Goal: Use online tool/utility: Utilize a website feature to perform a specific function

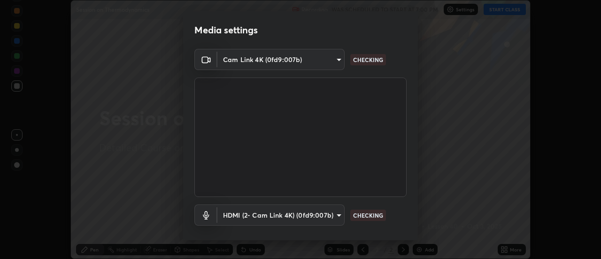
scroll to position [49, 0]
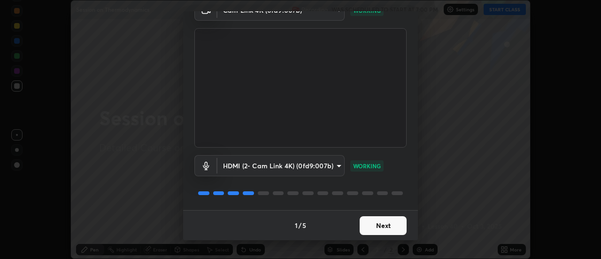
click at [390, 225] on button "Next" at bounding box center [383, 225] width 47 height 19
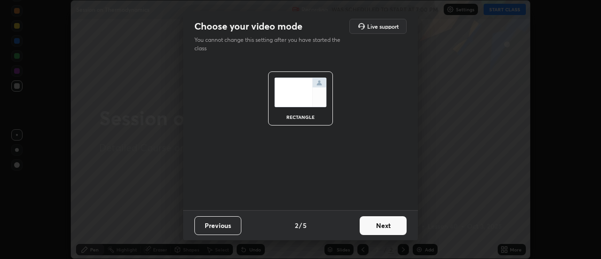
scroll to position [0, 0]
click at [388, 227] on button "Next" at bounding box center [383, 225] width 47 height 19
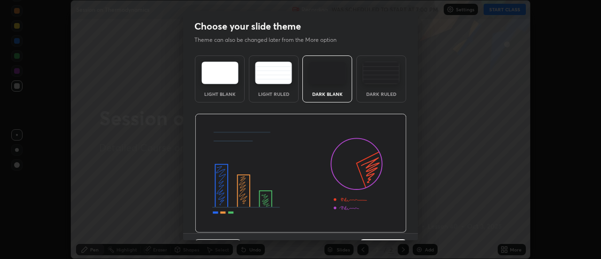
scroll to position [23, 0]
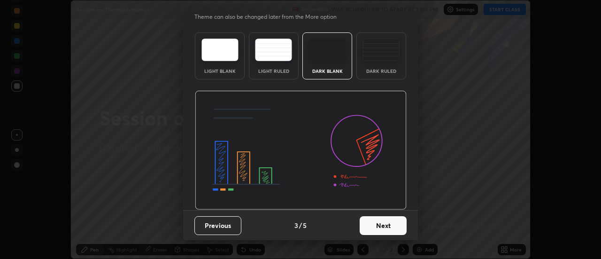
click at [388, 226] on button "Next" at bounding box center [383, 225] width 47 height 19
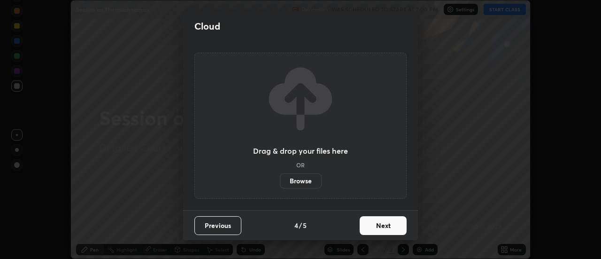
scroll to position [0, 0]
click at [389, 228] on button "Next" at bounding box center [383, 225] width 47 height 19
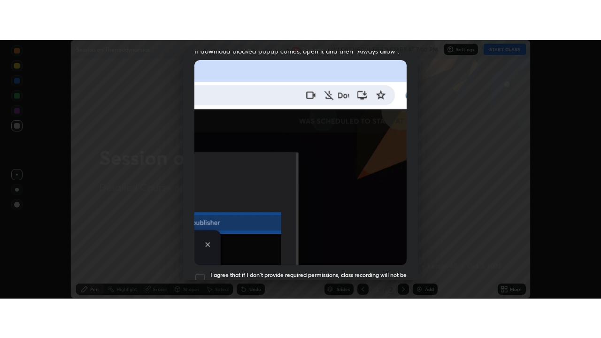
scroll to position [241, 0]
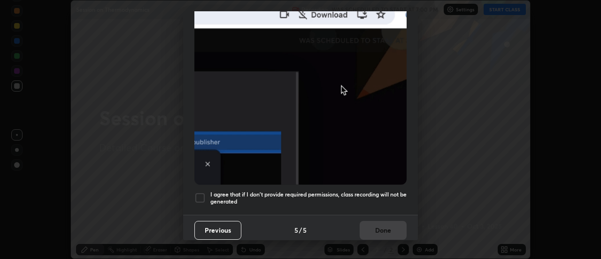
click at [386, 191] on h5 "I agree that if I don't provide required permissions, class recording will not …" at bounding box center [308, 198] width 196 height 15
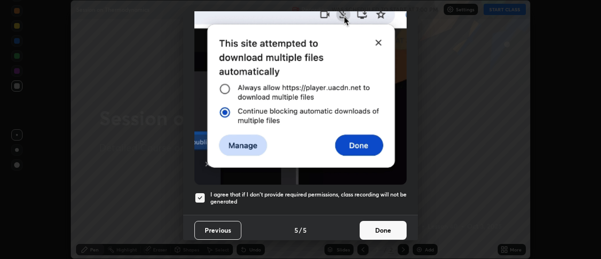
click at [383, 223] on button "Done" at bounding box center [383, 230] width 47 height 19
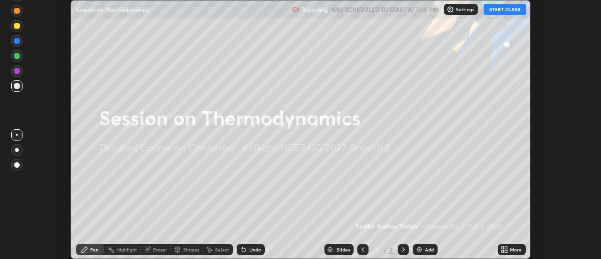
click at [496, 12] on button "START CLASS" at bounding box center [505, 9] width 42 height 11
click at [506, 248] on icon at bounding box center [506, 248] width 2 height 2
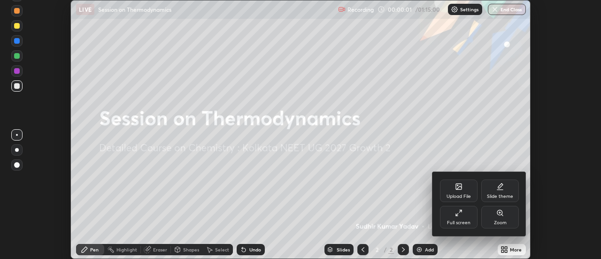
click at [460, 216] on icon at bounding box center [459, 213] width 8 height 8
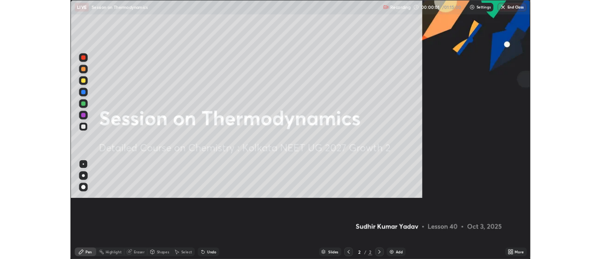
scroll to position [338, 601]
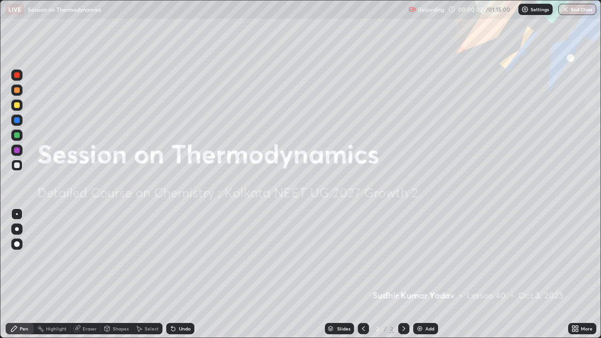
click at [426, 258] on div "Add" at bounding box center [430, 328] width 9 height 5
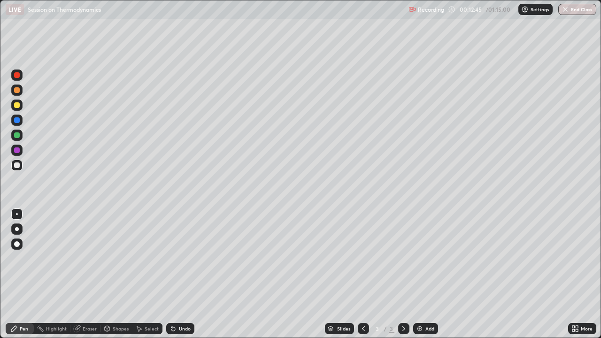
click at [155, 258] on div "Select" at bounding box center [147, 328] width 30 height 11
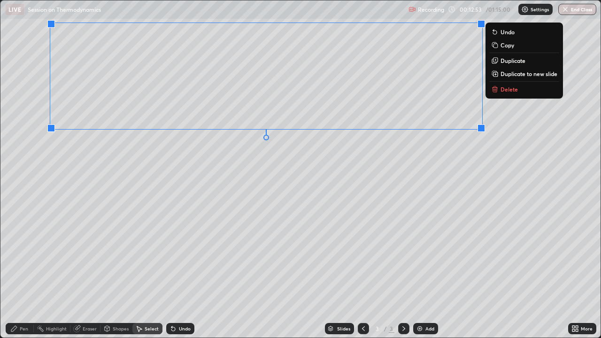
click at [25, 258] on div "Pen" at bounding box center [20, 328] width 28 height 11
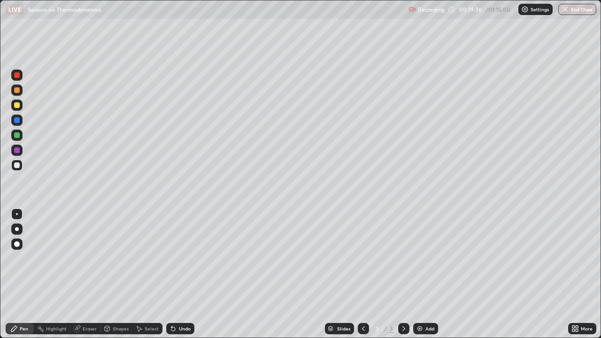
click at [417, 258] on img at bounding box center [420, 329] width 8 height 8
click at [172, 258] on icon at bounding box center [173, 329] width 4 height 4
click at [184, 258] on div "Undo" at bounding box center [185, 328] width 12 height 5
click at [178, 258] on div "Undo" at bounding box center [180, 328] width 28 height 11
click at [183, 258] on div "Undo" at bounding box center [185, 328] width 12 height 5
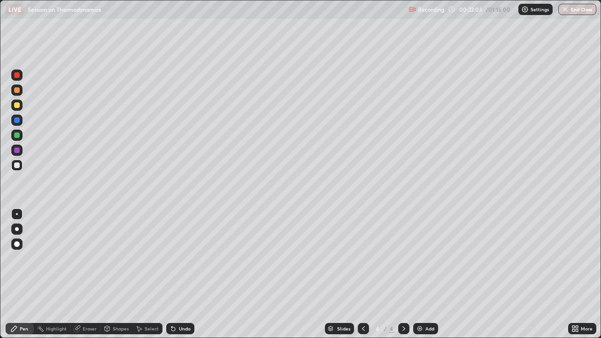
click at [149, 258] on div "Select" at bounding box center [152, 328] width 14 height 5
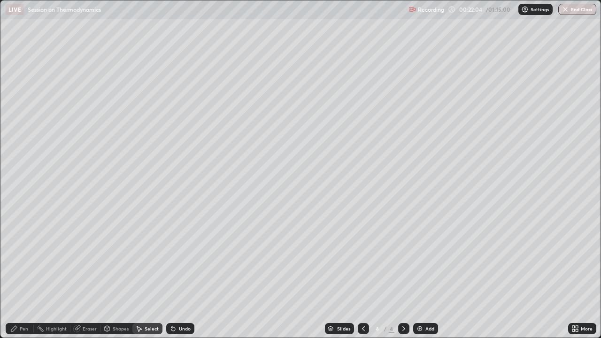
click at [111, 123] on div "0 ° Undo Copy Duplicate Duplicate to new slide Delete" at bounding box center [300, 168] width 600 height 337
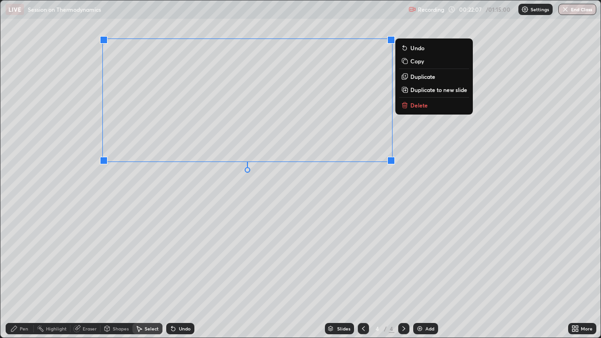
click at [20, 258] on div "Pen" at bounding box center [24, 328] width 8 height 5
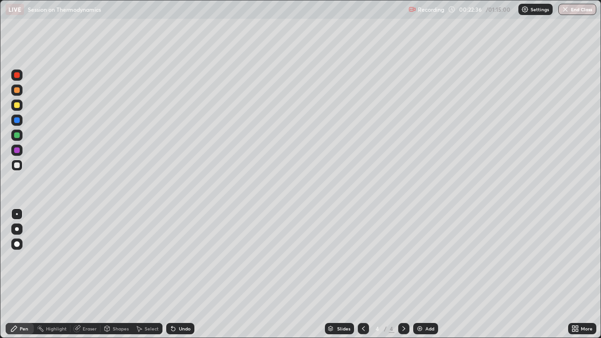
click at [176, 258] on div "Undo" at bounding box center [180, 328] width 28 height 11
click at [179, 258] on div "Undo" at bounding box center [185, 328] width 12 height 5
click at [177, 258] on div "Undo" at bounding box center [180, 328] width 28 height 11
click at [145, 258] on div "Select" at bounding box center [152, 328] width 14 height 5
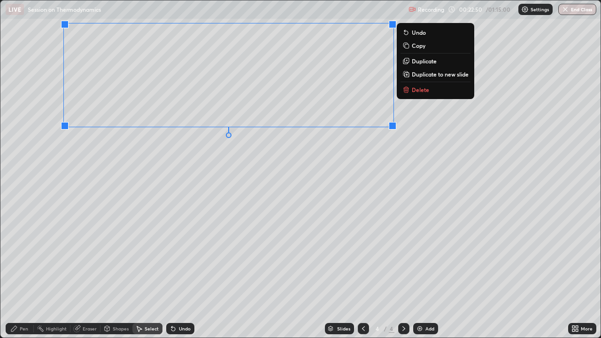
click at [24, 258] on div "Pen" at bounding box center [24, 328] width 8 height 5
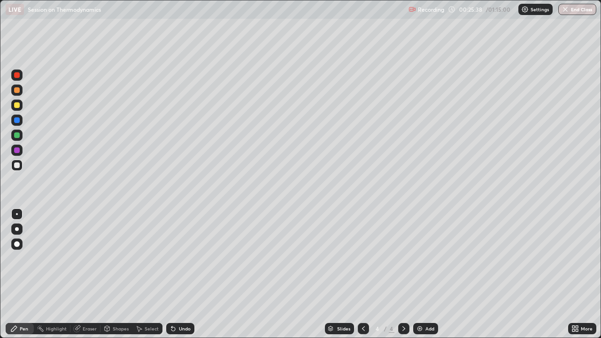
click at [18, 134] on div at bounding box center [17, 135] width 6 height 6
click at [183, 258] on div "Undo" at bounding box center [185, 328] width 12 height 5
click at [417, 258] on img at bounding box center [420, 329] width 8 height 8
click at [175, 258] on icon at bounding box center [174, 329] width 8 height 8
click at [173, 258] on icon at bounding box center [174, 329] width 8 height 8
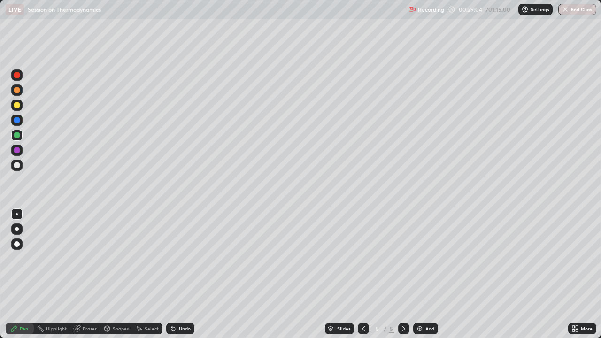
click at [179, 258] on div "Undo" at bounding box center [185, 328] width 12 height 5
click at [156, 258] on div "Select" at bounding box center [152, 328] width 14 height 5
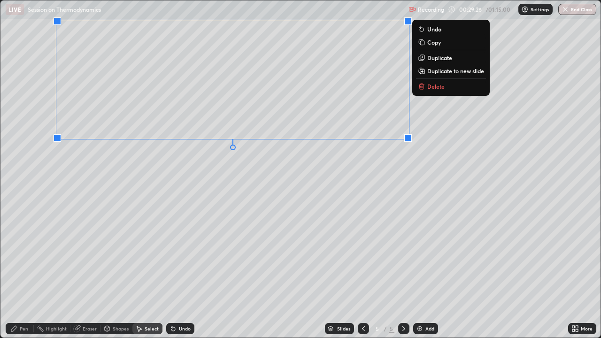
click at [24, 258] on div "Pen" at bounding box center [24, 328] width 8 height 5
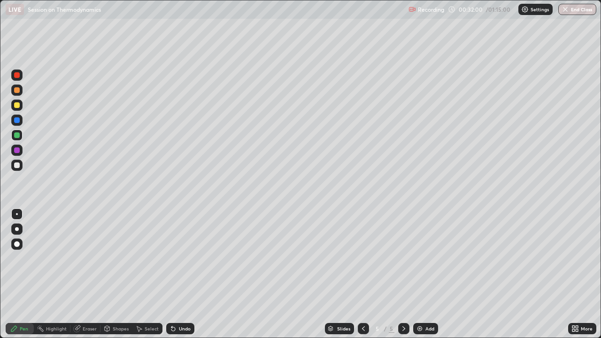
click at [150, 258] on div "Select" at bounding box center [152, 328] width 14 height 5
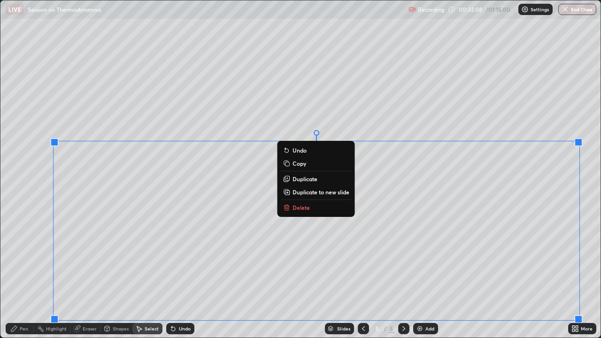
click at [502, 113] on div "0 ° Undo Copy Duplicate Duplicate to new slide Delete" at bounding box center [300, 168] width 600 height 337
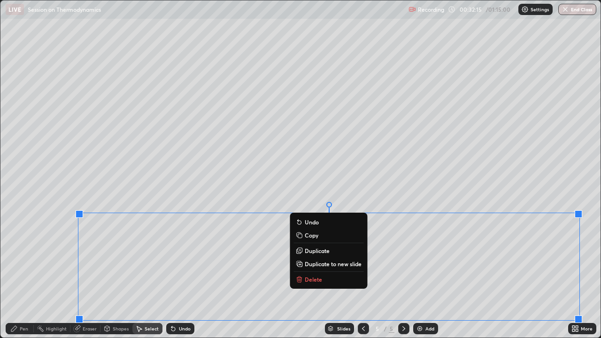
click at [318, 232] on p "Copy" at bounding box center [312, 236] width 14 height 8
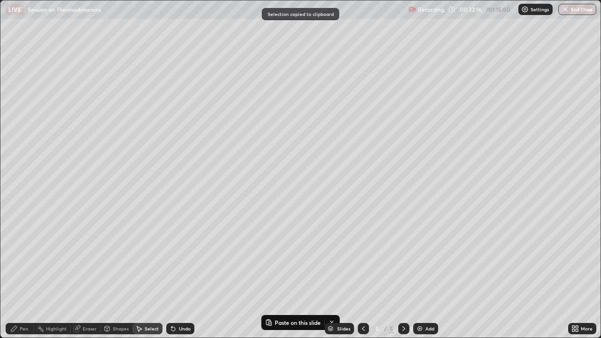
click at [419, 258] on img at bounding box center [420, 329] width 8 height 8
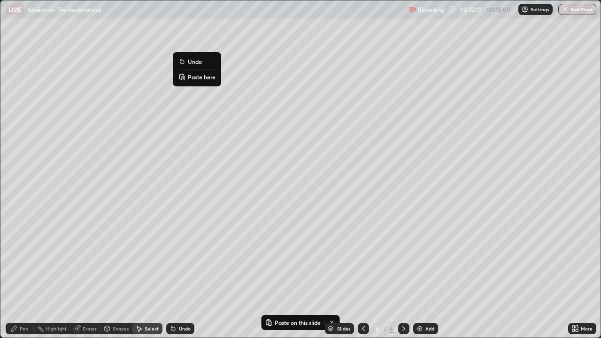
click at [199, 78] on p "Paste here" at bounding box center [202, 77] width 28 height 8
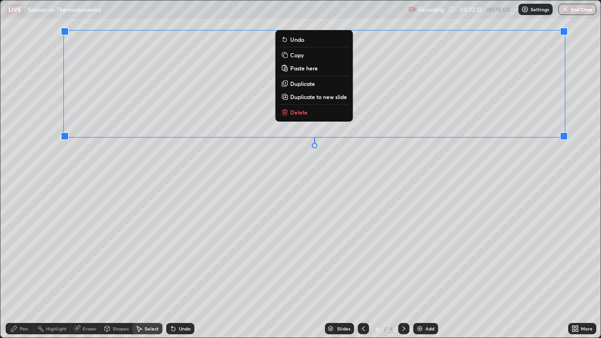
click at [25, 258] on div "Pen" at bounding box center [20, 328] width 28 height 11
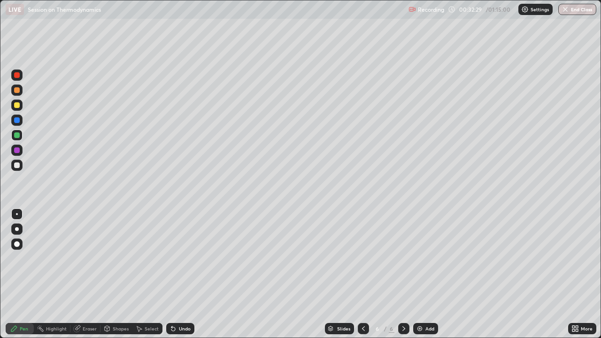
click at [92, 258] on div "Eraser" at bounding box center [90, 328] width 14 height 5
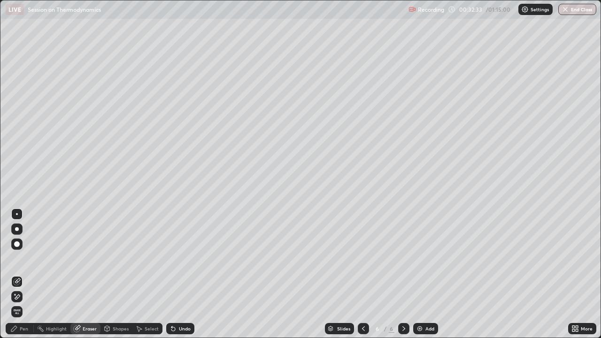
click at [27, 258] on div "Pen" at bounding box center [20, 328] width 28 height 11
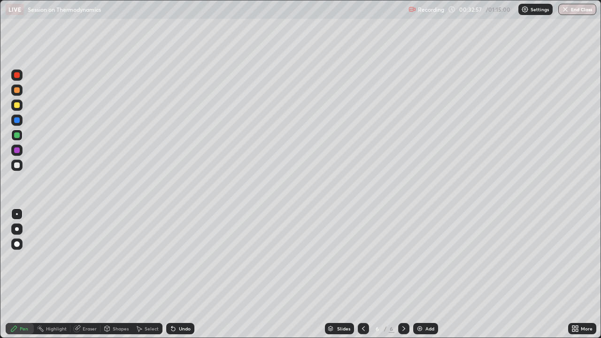
click at [176, 258] on div "Undo" at bounding box center [180, 328] width 28 height 11
click at [178, 258] on div "Undo" at bounding box center [180, 328] width 28 height 11
click at [179, 258] on div "Undo" at bounding box center [185, 328] width 12 height 5
click at [184, 258] on div "Undo" at bounding box center [180, 328] width 28 height 11
click at [151, 258] on div "Select" at bounding box center [152, 328] width 14 height 5
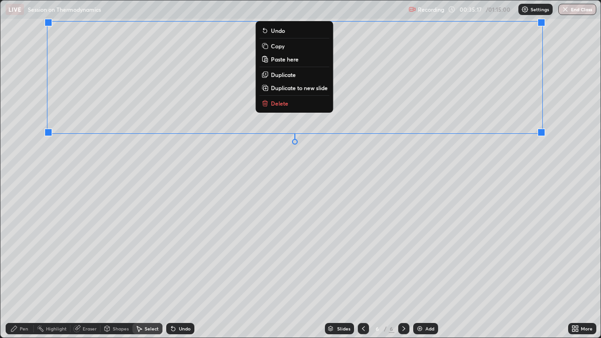
click at [25, 258] on div "Pen" at bounding box center [24, 328] width 8 height 5
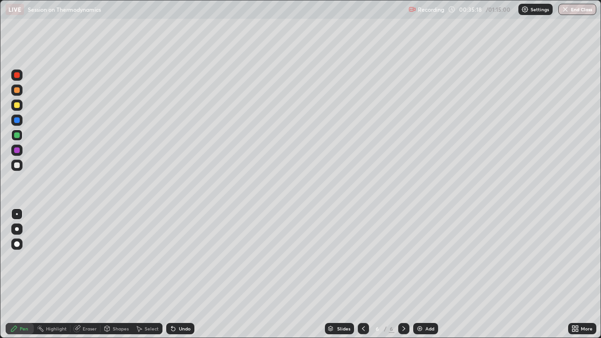
click at [17, 165] on div at bounding box center [17, 166] width 6 height 6
click at [145, 258] on div "Select" at bounding box center [152, 328] width 14 height 5
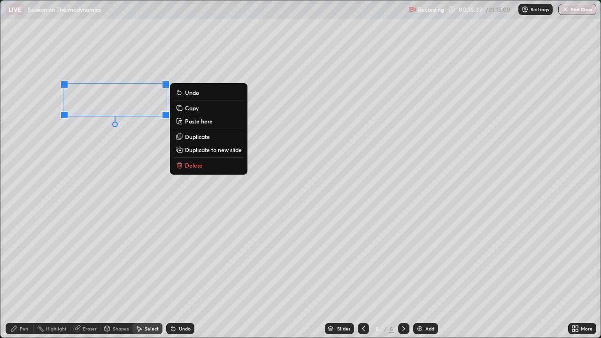
click at [194, 135] on p "Duplicate" at bounding box center [197, 137] width 25 height 8
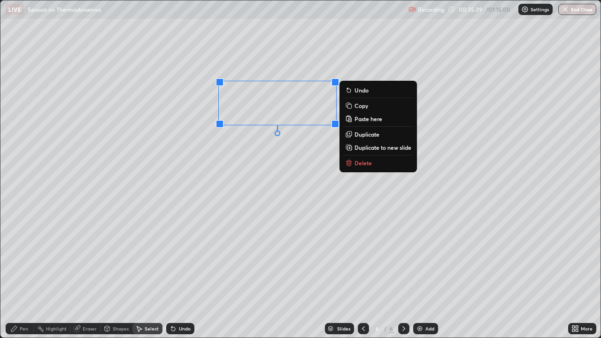
click at [360, 133] on p "Duplicate" at bounding box center [367, 135] width 25 height 8
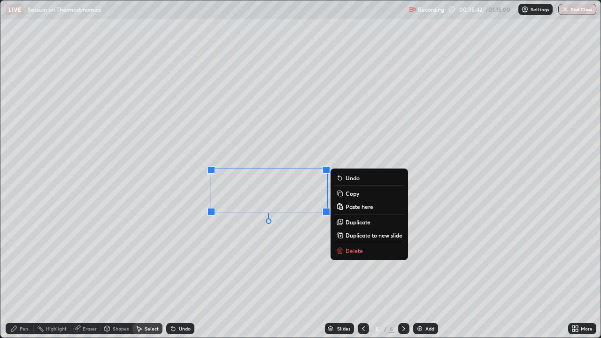
click at [26, 258] on div "Pen" at bounding box center [24, 328] width 8 height 5
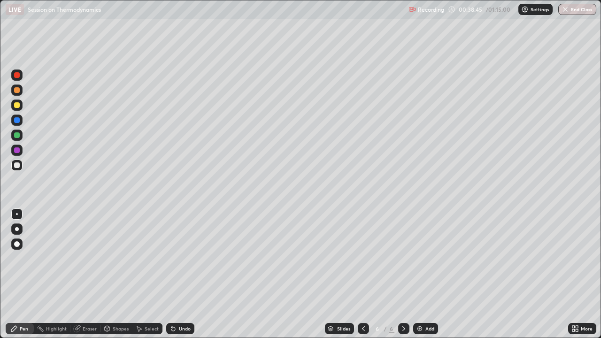
click at [173, 258] on icon at bounding box center [173, 329] width 4 height 4
click at [18, 135] on div at bounding box center [17, 135] width 6 height 6
click at [15, 163] on div at bounding box center [17, 166] width 6 height 6
click at [175, 258] on icon at bounding box center [174, 329] width 8 height 8
click at [177, 258] on div "Undo" at bounding box center [180, 328] width 28 height 11
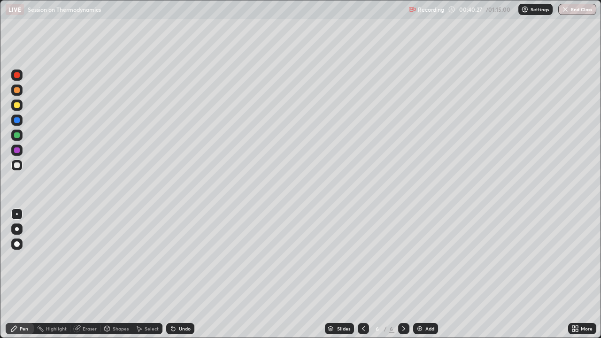
click at [419, 258] on img at bounding box center [420, 329] width 8 height 8
click at [175, 258] on icon at bounding box center [174, 329] width 8 height 8
click at [172, 258] on div "Undo" at bounding box center [180, 328] width 28 height 11
click at [171, 258] on icon at bounding box center [174, 329] width 8 height 8
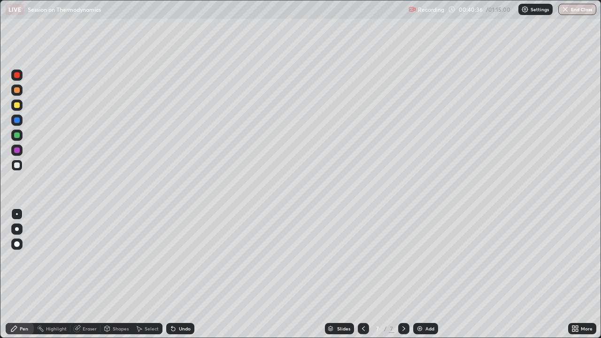
click at [173, 258] on icon at bounding box center [173, 329] width 4 height 4
click at [174, 258] on icon at bounding box center [174, 329] width 8 height 8
click at [151, 258] on div "Select" at bounding box center [152, 328] width 14 height 5
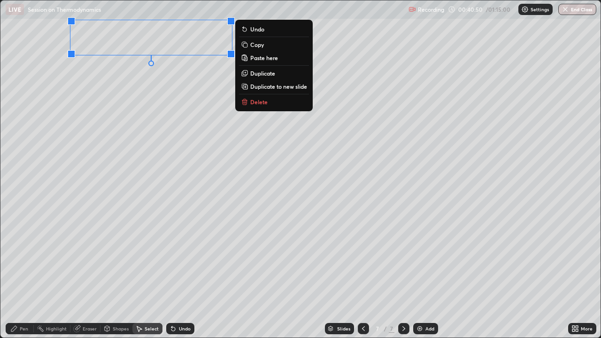
click at [24, 258] on div "Pen" at bounding box center [24, 328] width 8 height 5
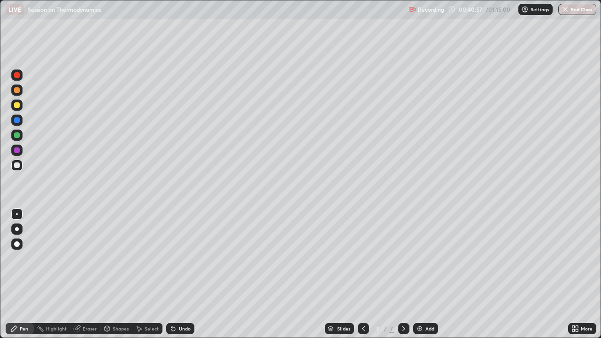
click at [363, 258] on icon at bounding box center [364, 329] width 8 height 8
click at [402, 258] on icon at bounding box center [404, 329] width 8 height 8
click at [85, 258] on div "Eraser" at bounding box center [90, 328] width 14 height 5
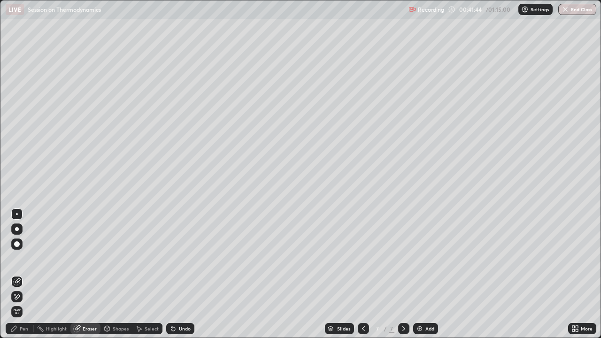
click at [23, 258] on div "Pen" at bounding box center [24, 328] width 8 height 5
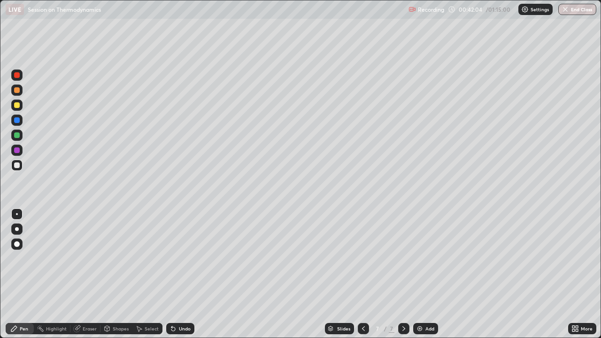
click at [176, 258] on div "Undo" at bounding box center [180, 328] width 28 height 11
click at [417, 258] on div "Add" at bounding box center [425, 328] width 25 height 11
click at [148, 258] on div "Select" at bounding box center [152, 328] width 14 height 5
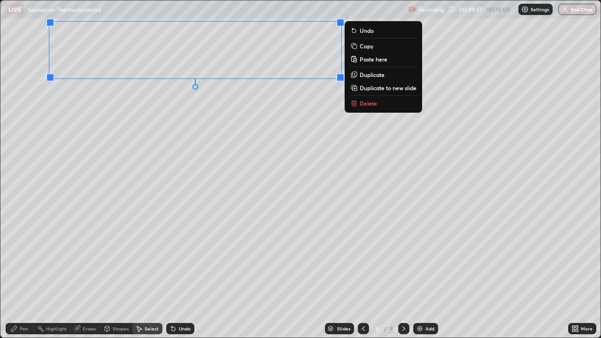
click at [20, 258] on div "Pen" at bounding box center [24, 328] width 8 height 5
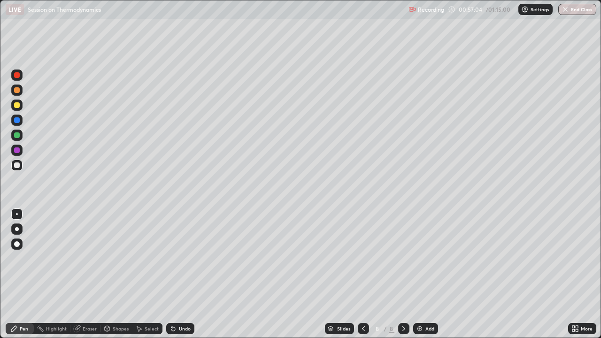
click at [417, 258] on img at bounding box center [420, 329] width 8 height 8
click at [149, 258] on div "Select" at bounding box center [152, 328] width 14 height 5
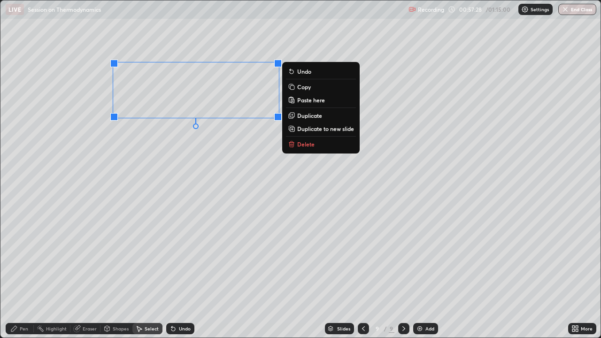
click at [19, 258] on div "Pen" at bounding box center [20, 328] width 28 height 11
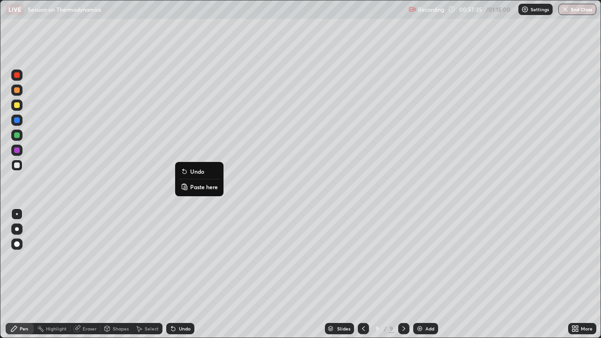
click at [185, 167] on button "Undo" at bounding box center [199, 171] width 41 height 11
click at [147, 258] on div "Select" at bounding box center [152, 328] width 14 height 5
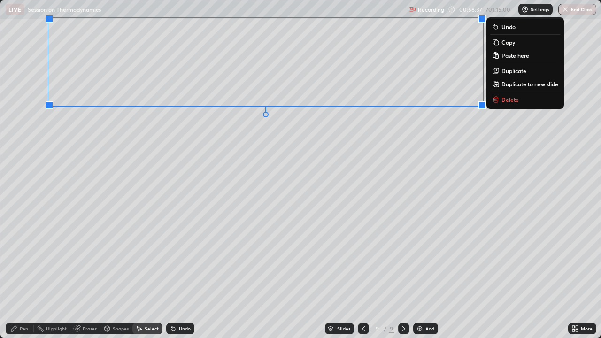
click at [23, 258] on div "Pen" at bounding box center [24, 328] width 8 height 5
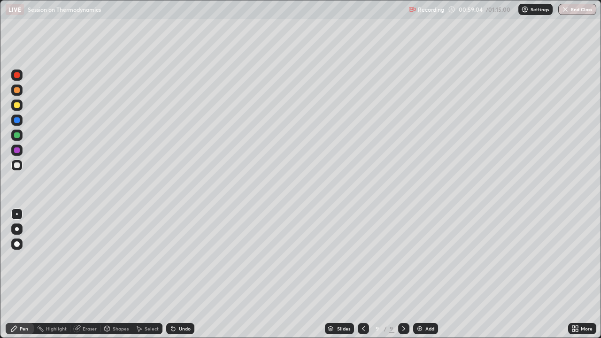
click at [175, 258] on icon at bounding box center [174, 329] width 8 height 8
click at [179, 258] on div "Undo" at bounding box center [185, 328] width 12 height 5
click at [94, 258] on div "Eraser" at bounding box center [90, 328] width 14 height 5
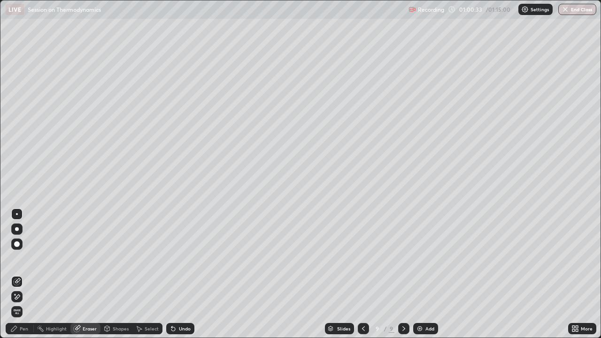
click at [23, 258] on div "Pen" at bounding box center [24, 328] width 8 height 5
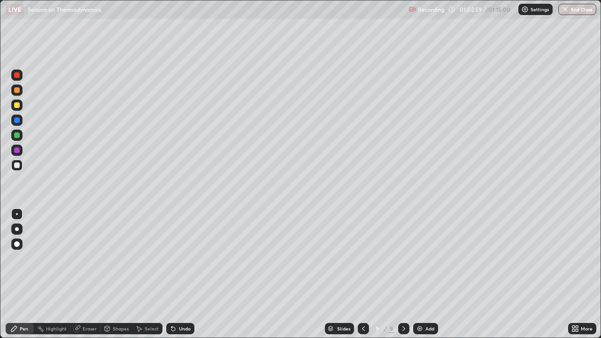
click at [172, 258] on icon at bounding box center [174, 329] width 8 height 8
click at [366, 258] on div at bounding box center [363, 328] width 11 height 11
click at [362, 258] on icon at bounding box center [363, 328] width 3 height 5
click at [403, 258] on icon at bounding box center [404, 329] width 8 height 8
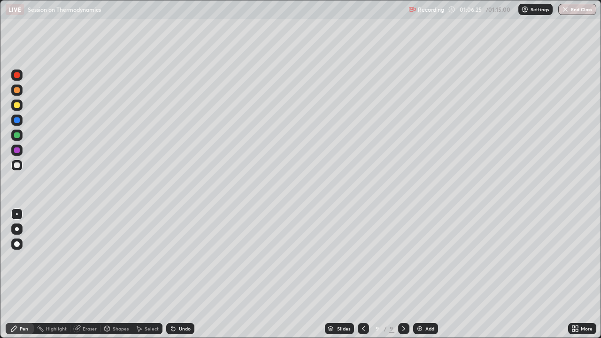
click at [16, 135] on div at bounding box center [17, 135] width 6 height 6
click at [176, 258] on div "Undo" at bounding box center [180, 328] width 28 height 11
click at [179, 258] on div "Undo" at bounding box center [185, 328] width 12 height 5
click at [567, 11] on img "button" at bounding box center [566, 10] width 8 height 8
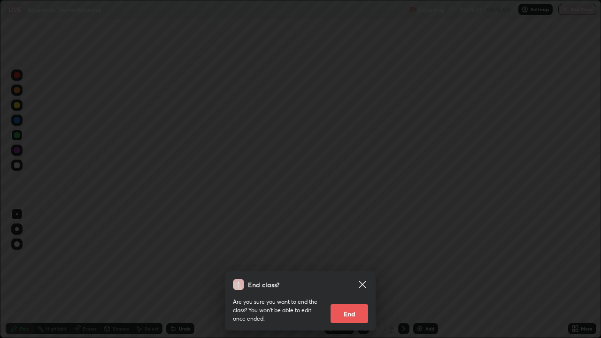
click at [346, 258] on button "End" at bounding box center [350, 313] width 38 height 19
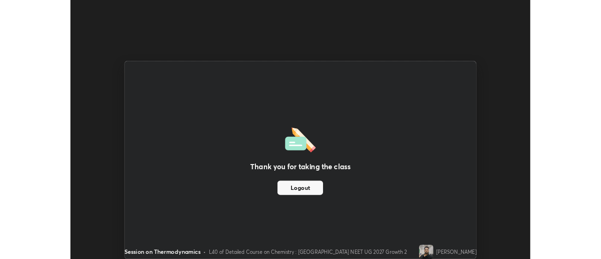
scroll to position [46713, 46371]
